Goal: Find specific page/section: Find specific page/section

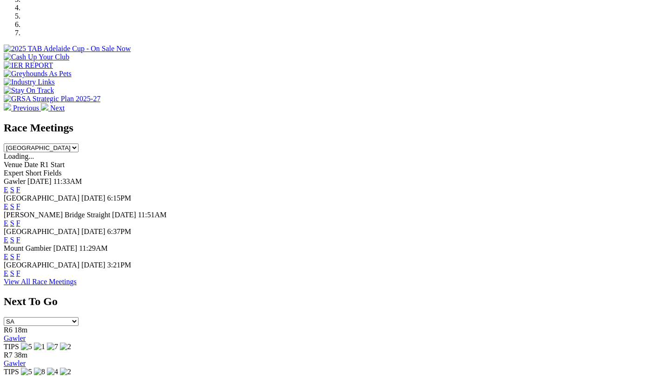
scroll to position [358, 0]
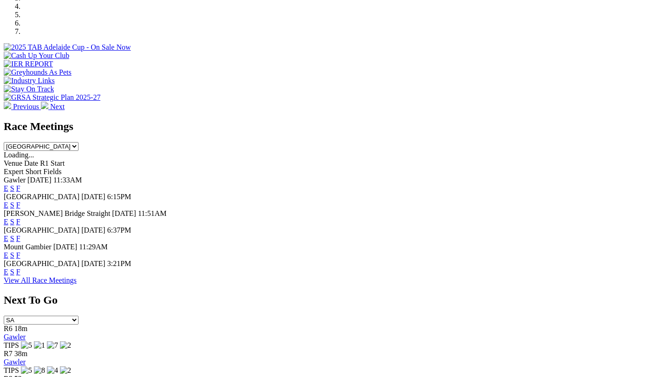
click at [20, 268] on link "F" at bounding box center [18, 272] width 4 height 8
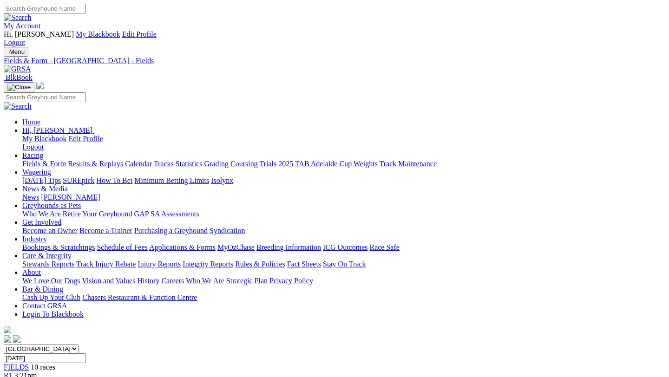
click at [52, 160] on link "Fields & Form" at bounding box center [44, 164] width 44 height 8
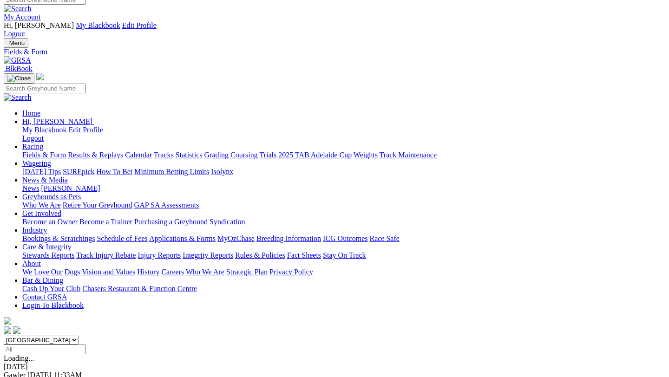
scroll to position [5, 0]
